Goal: Information Seeking & Learning: Check status

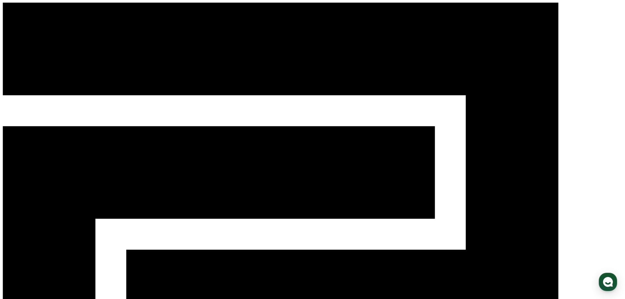
drag, startPoint x: 535, startPoint y: 141, endPoint x: 534, endPoint y: 138, distance: 3.3
